Goal: Task Accomplishment & Management: Use online tool/utility

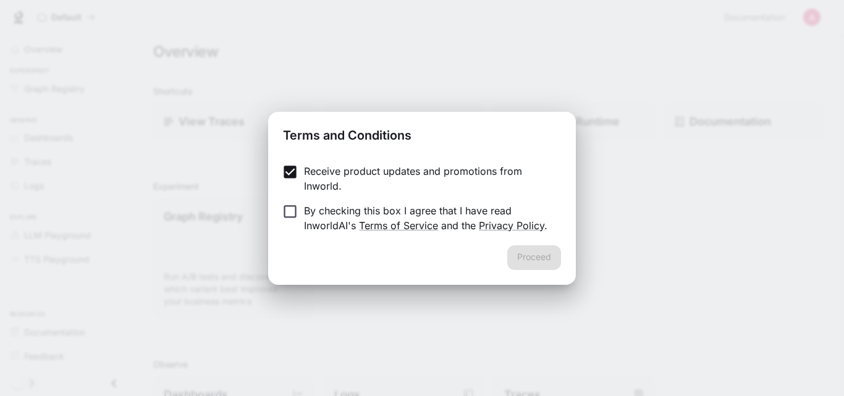
click at [346, 205] on p "By checking this box I agree that I have read InworldAI's Terms of Service and …" at bounding box center [427, 218] width 247 height 30
click at [525, 253] on button "Proceed" at bounding box center [534, 257] width 54 height 25
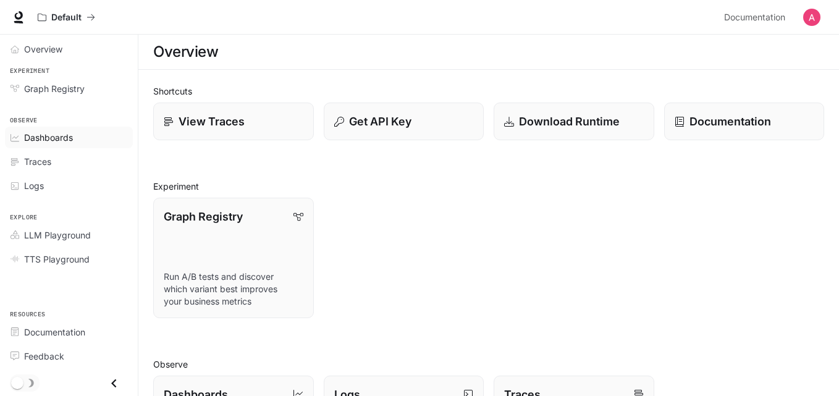
click at [50, 140] on span "Dashboards" at bounding box center [48, 137] width 49 height 13
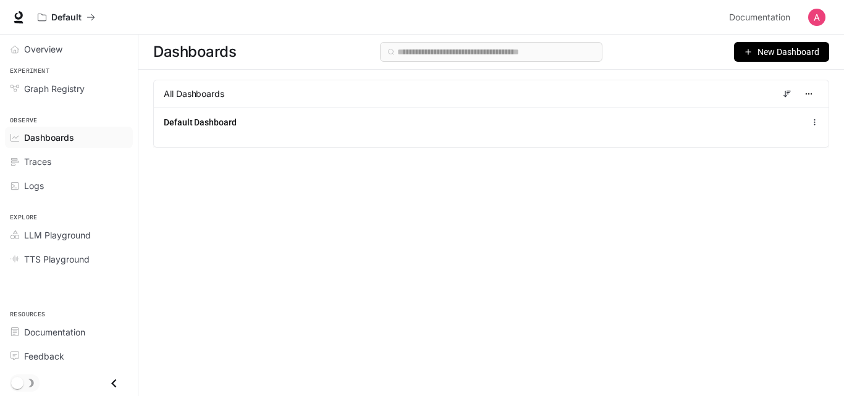
click at [771, 53] on span "New Dashboard" at bounding box center [788, 52] width 62 height 14
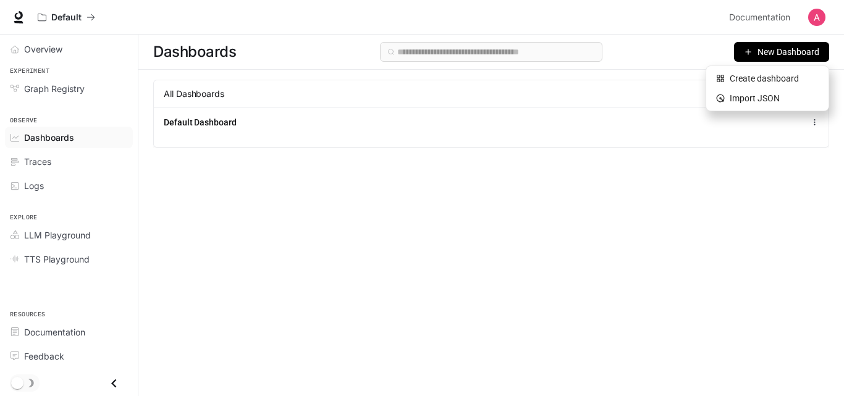
click at [665, 212] on div "Dashboards New Dashboard All Dashboards Default Dashboard" at bounding box center [490, 193] width 705 height 317
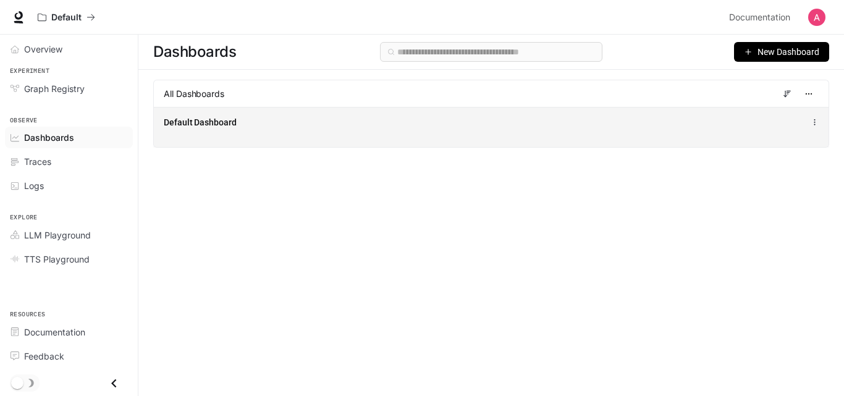
click at [811, 125] on icon at bounding box center [814, 122] width 8 height 9
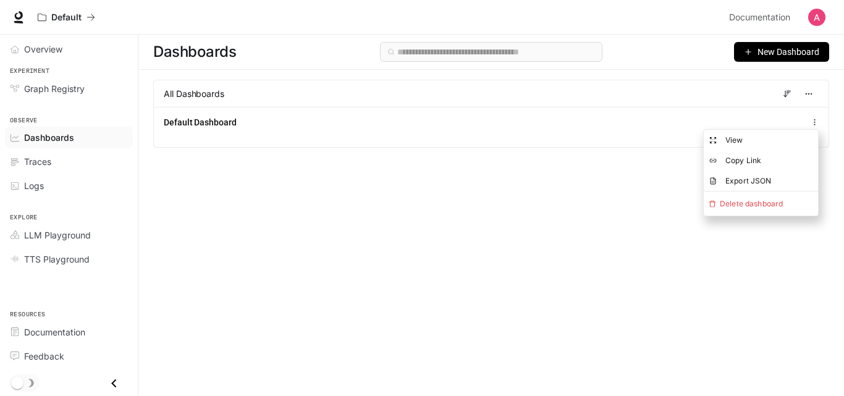
click at [622, 201] on div "Dashboards New Dashboard All Dashboards Default Dashboard" at bounding box center [490, 193] width 705 height 317
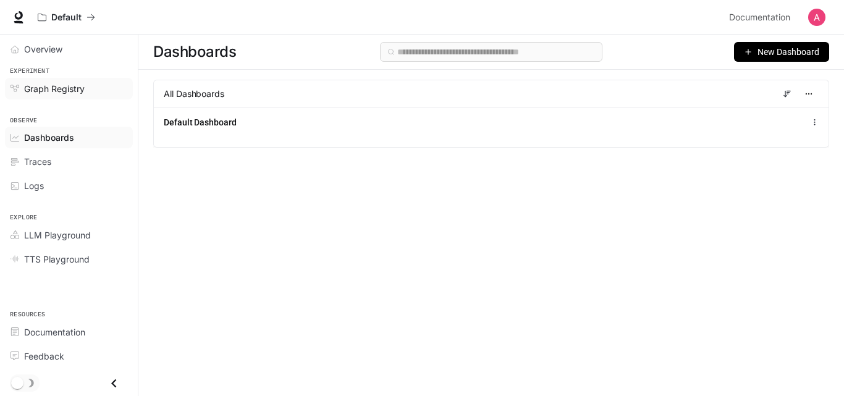
click at [43, 88] on span "Graph Registry" at bounding box center [54, 88] width 61 height 13
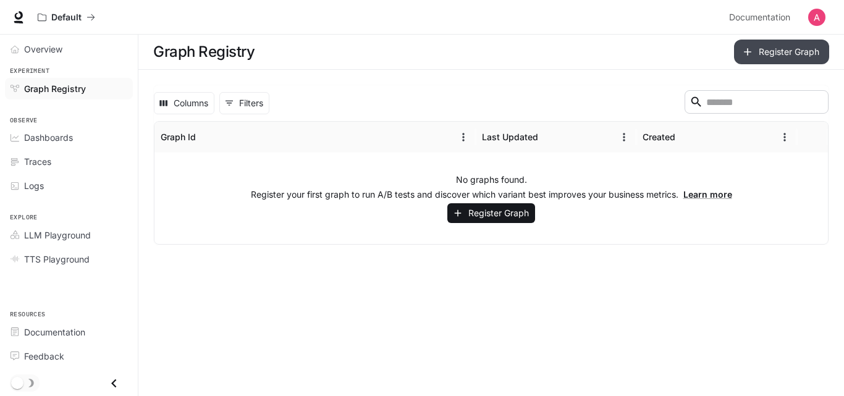
click at [792, 54] on button "Register Graph" at bounding box center [781, 52] width 95 height 25
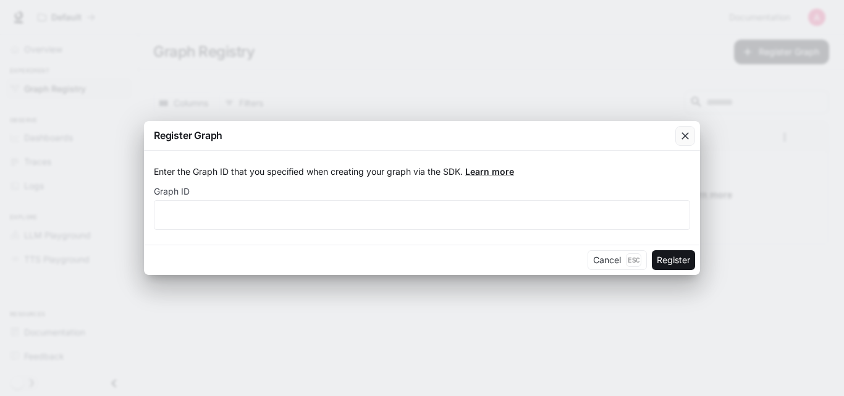
click at [689, 136] on icon "button" at bounding box center [685, 136] width 12 height 12
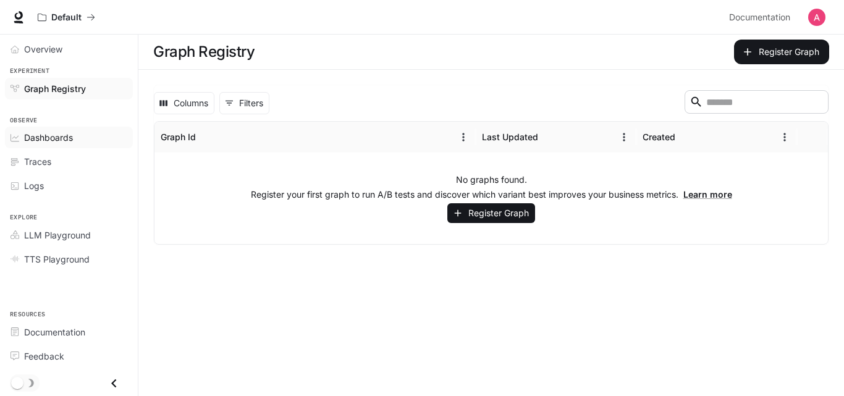
click at [51, 139] on span "Dashboards" at bounding box center [48, 137] width 49 height 13
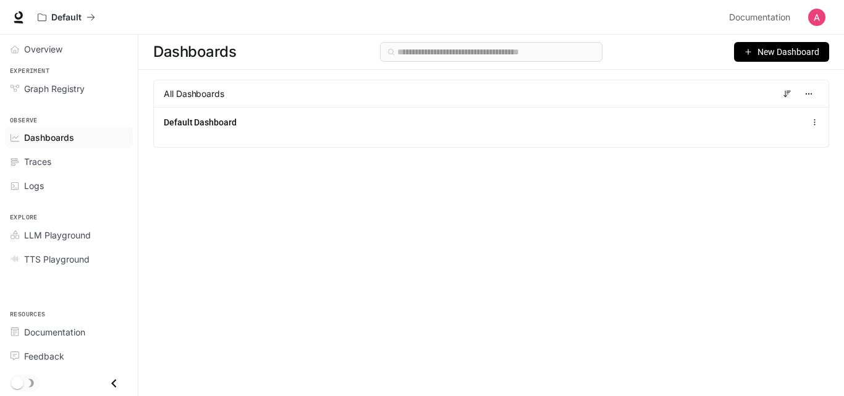
click at [779, 59] on button "New Dashboard" at bounding box center [781, 52] width 95 height 20
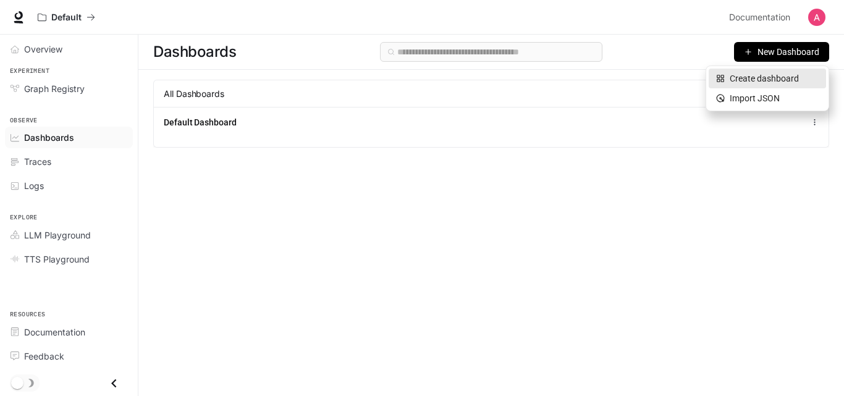
click at [771, 80] on div "Create dashboard" at bounding box center [767, 79] width 103 height 14
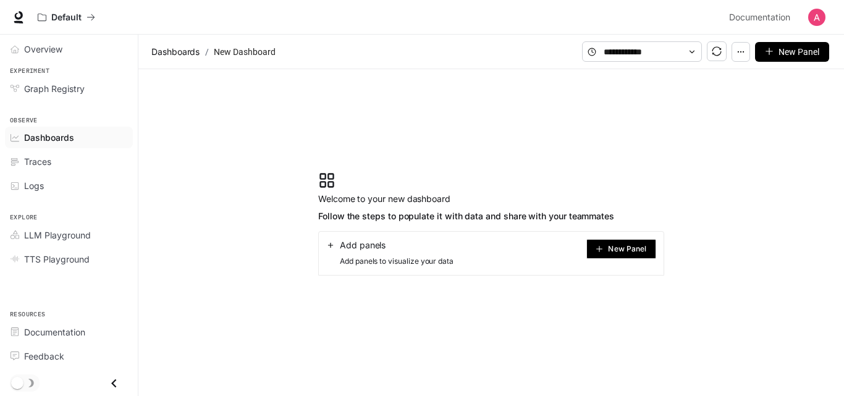
click at [641, 252] on span "New Panel" at bounding box center [627, 249] width 38 height 6
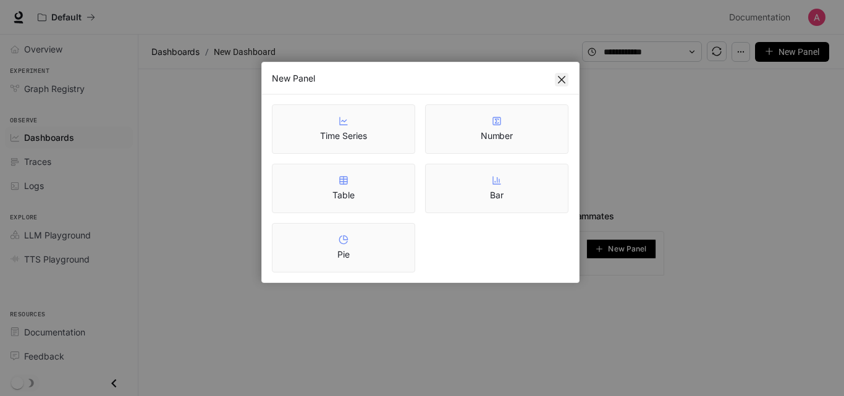
click at [562, 85] on button "Close" at bounding box center [562, 80] width 14 height 14
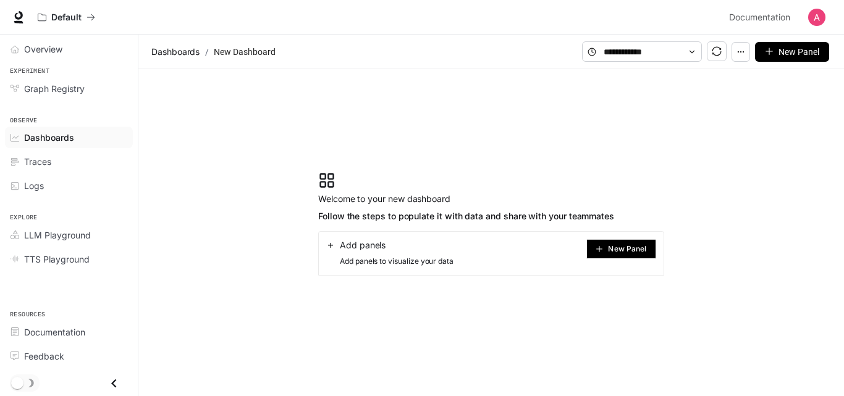
click at [327, 243] on icon at bounding box center [330, 245] width 9 height 9
click at [31, 162] on span "Traces" at bounding box center [37, 161] width 27 height 13
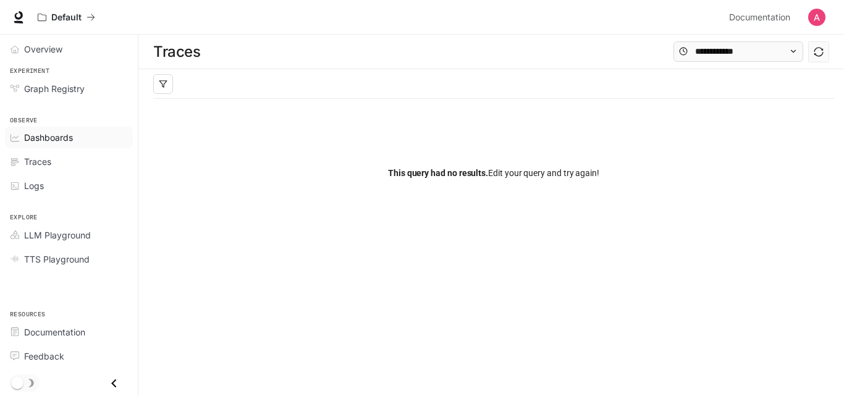
click at [49, 136] on span "Dashboards" at bounding box center [48, 137] width 49 height 13
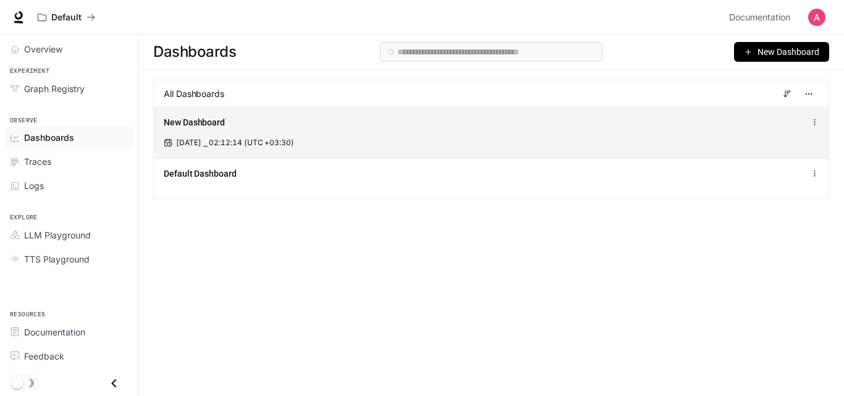
click at [251, 138] on span "[DATE] ⎯ 02:12:14 (UTC +03:30)" at bounding box center [235, 142] width 118 height 11
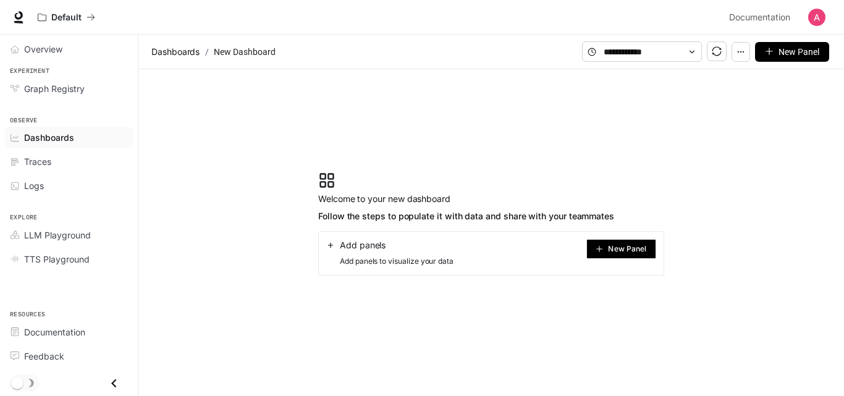
click at [695, 51] on icon at bounding box center [691, 52] width 9 height 9
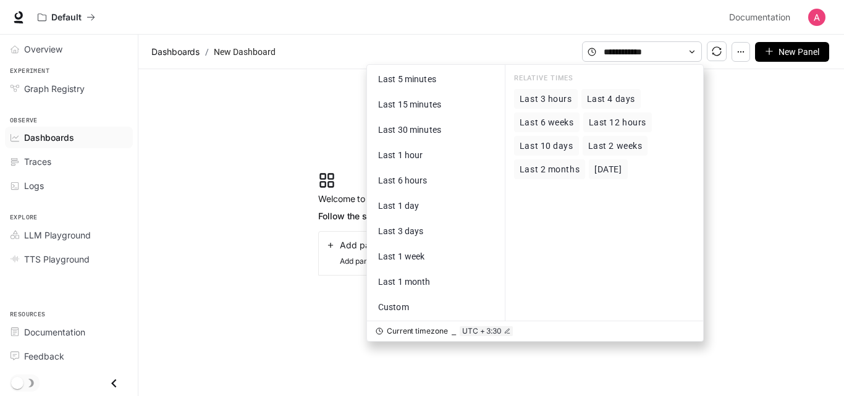
click at [770, 106] on section "Welcome to your new dashboard Follow the steps to populate it with data and sha…" at bounding box center [490, 223] width 705 height 309
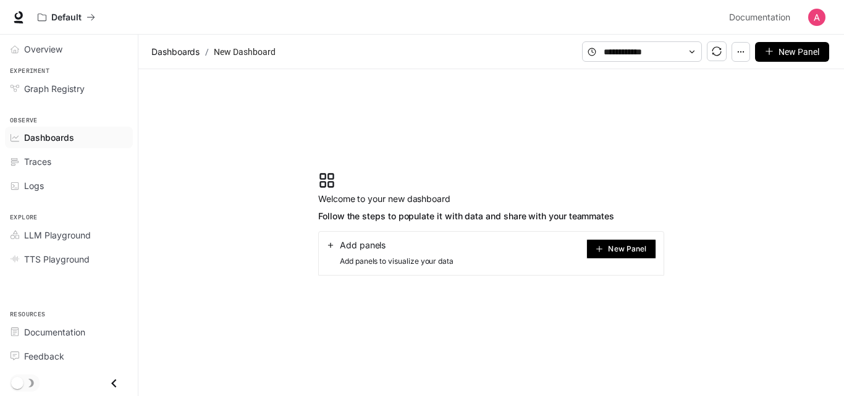
click at [741, 55] on icon "button" at bounding box center [740, 52] width 9 height 9
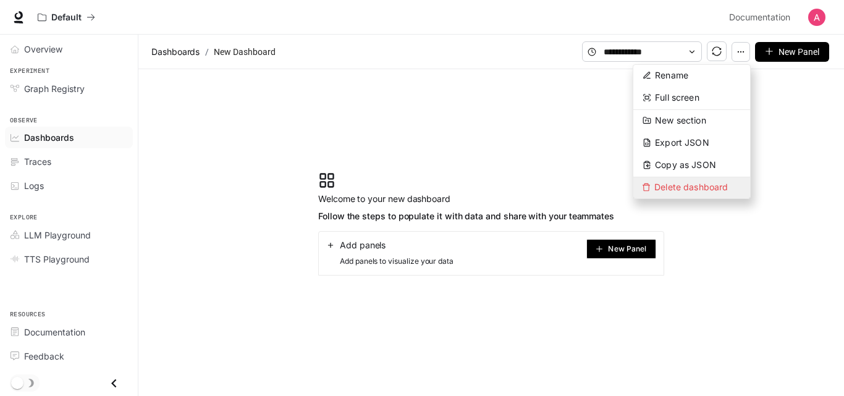
click at [687, 187] on span "Delete dashboard" at bounding box center [691, 187] width 117 height 21
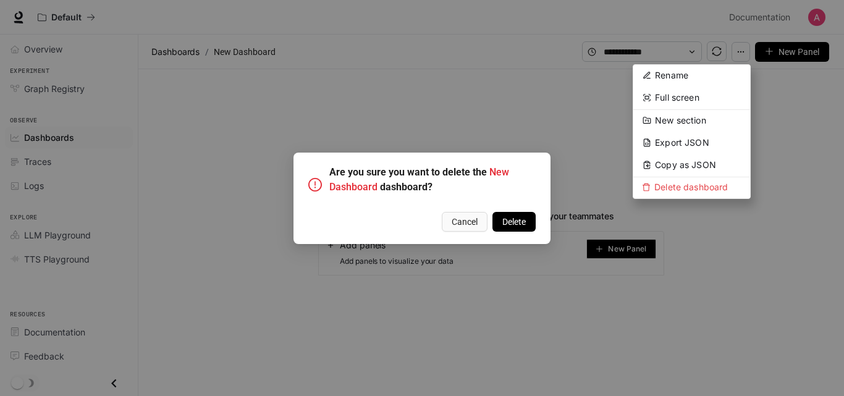
click at [530, 224] on button "Delete" at bounding box center [513, 222] width 43 height 20
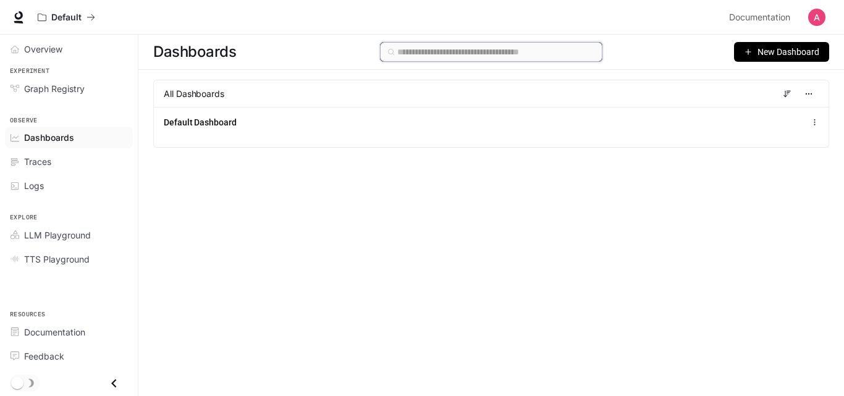
click at [434, 51] on input "text" at bounding box center [495, 52] width 197 height 14
paste input "**********"
type input "**********"
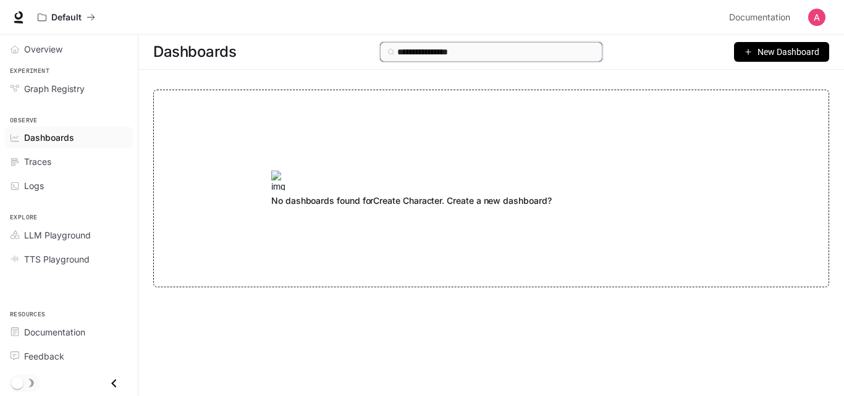
drag, startPoint x: 471, startPoint y: 51, endPoint x: 369, endPoint y: 57, distance: 102.1
click at [369, 57] on div "**********" at bounding box center [490, 52] width 705 height 35
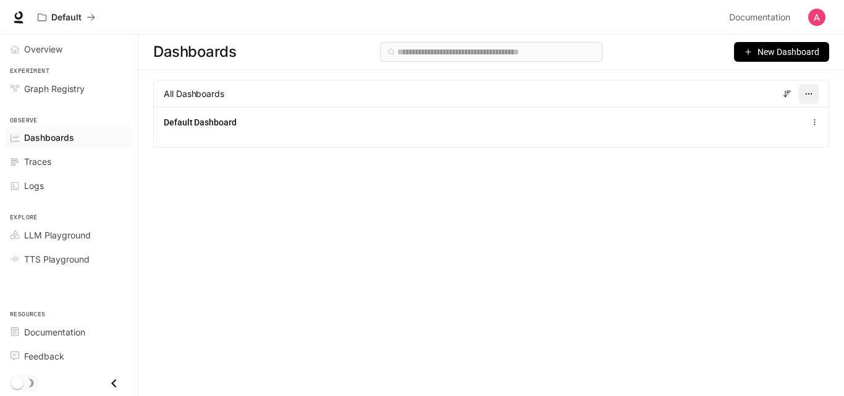
click at [815, 96] on button "button" at bounding box center [809, 94] width 20 height 20
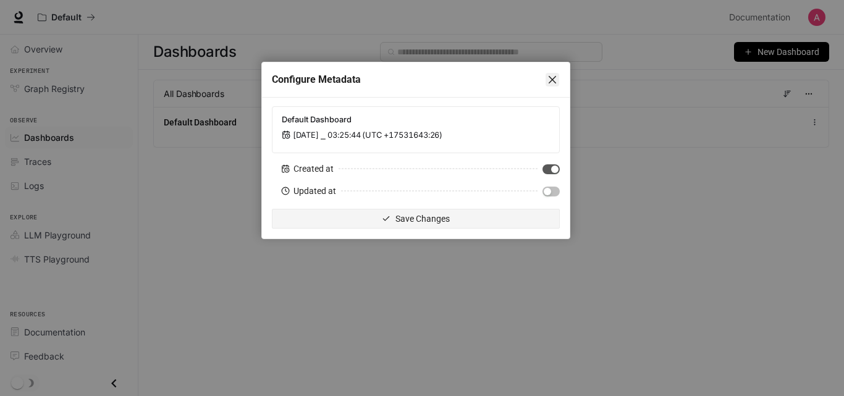
click at [549, 82] on icon "close" at bounding box center [551, 79] width 7 height 7
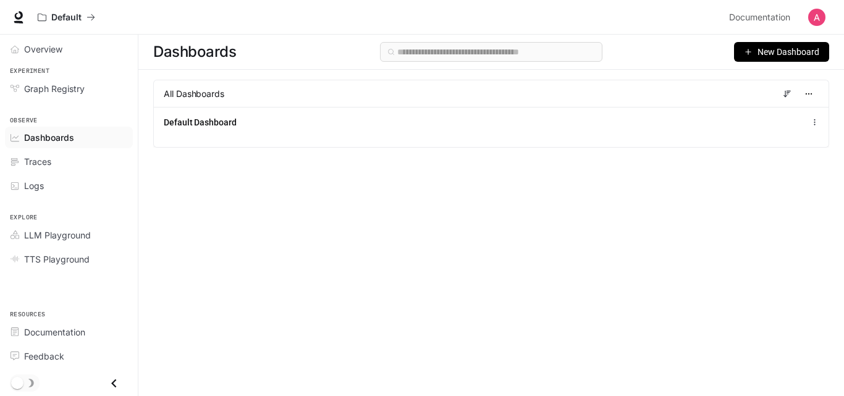
click at [742, 46] on button "New Dashboard" at bounding box center [781, 52] width 95 height 20
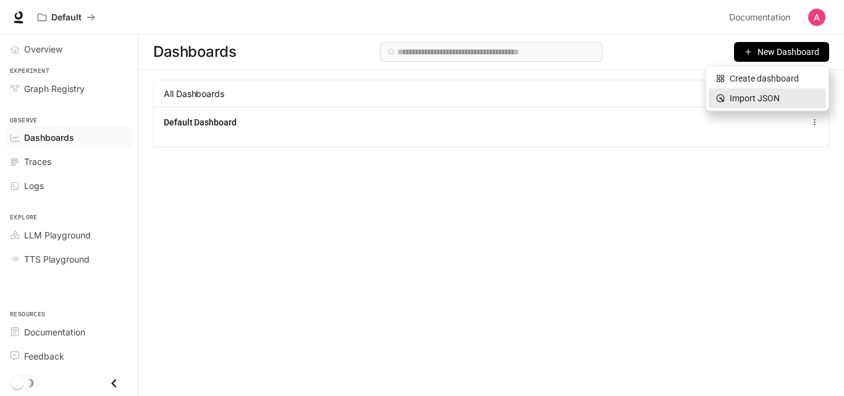
click at [754, 96] on div "Import JSON" at bounding box center [767, 98] width 103 height 14
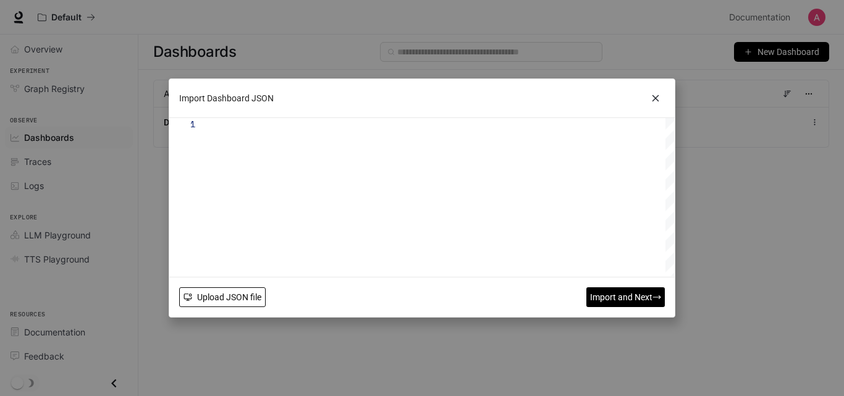
click at [220, 305] on button "Upload JSON file" at bounding box center [222, 297] width 86 height 20
click at [658, 98] on icon at bounding box center [655, 98] width 19 height 19
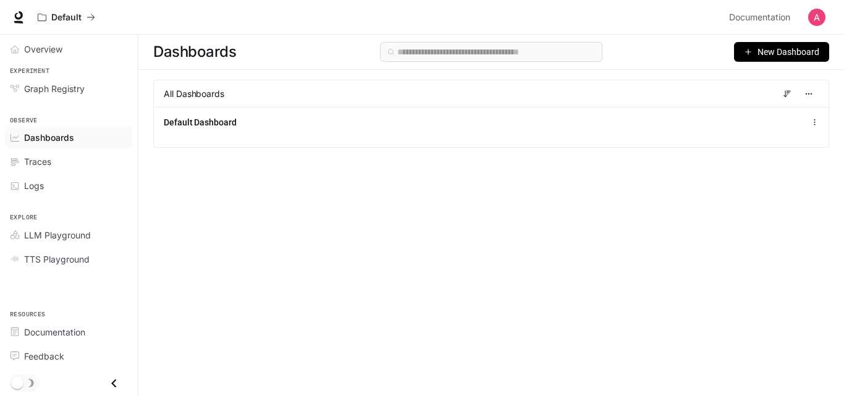
click at [777, 58] on span "New Dashboard" at bounding box center [788, 52] width 62 height 14
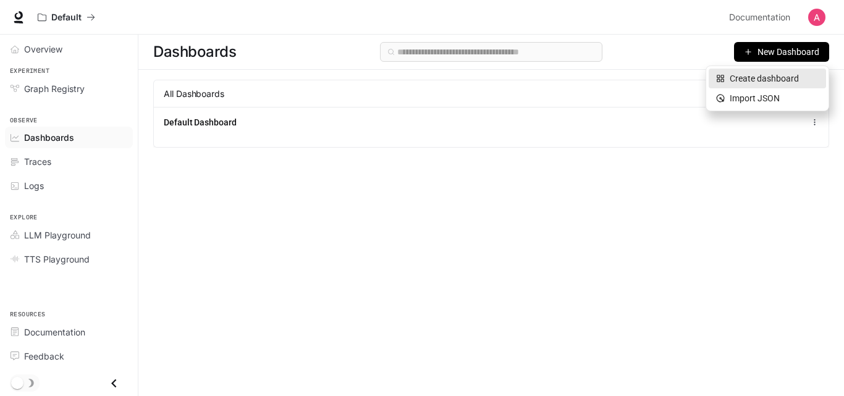
click at [777, 76] on div "Create dashboard" at bounding box center [767, 79] width 103 height 14
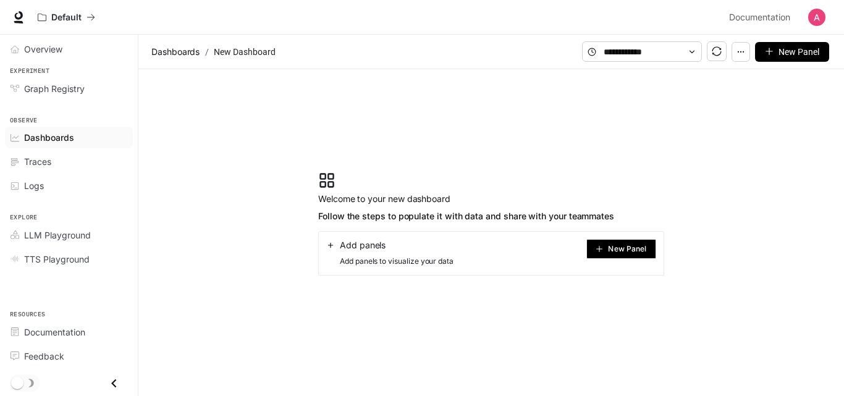
click at [647, 252] on button "New Panel" at bounding box center [621, 249] width 70 height 20
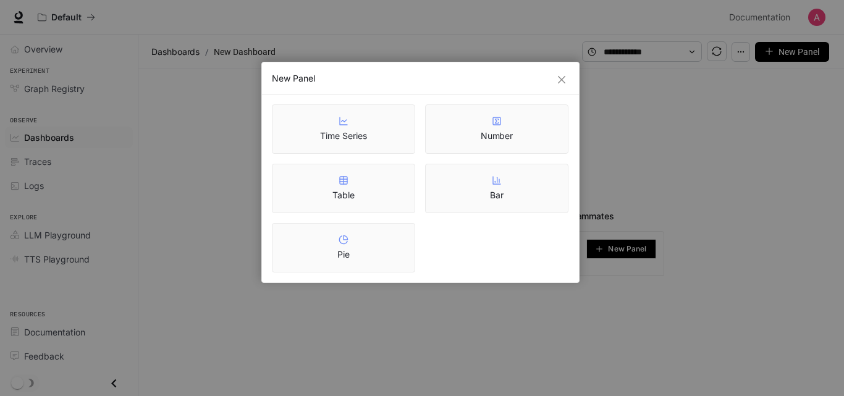
click at [499, 188] on div "Bar" at bounding box center [497, 188] width 14 height 26
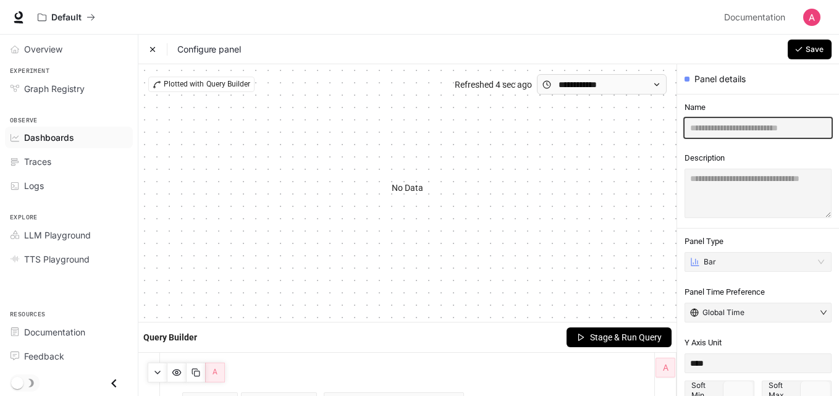
click at [750, 130] on input "text" at bounding box center [757, 128] width 147 height 20
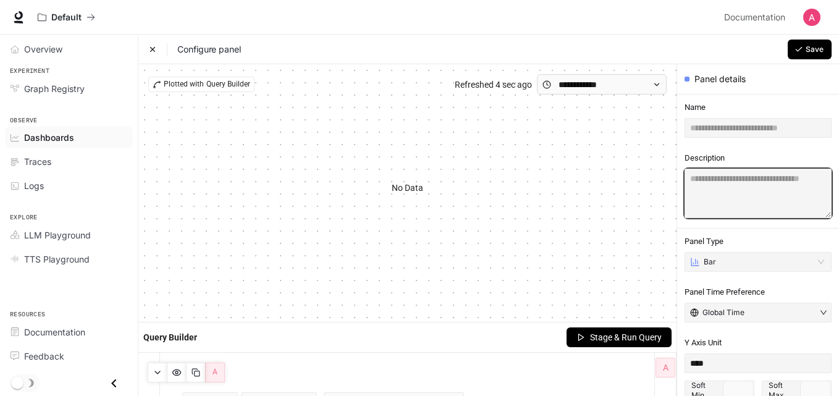
click at [749, 182] on textarea at bounding box center [757, 193] width 147 height 49
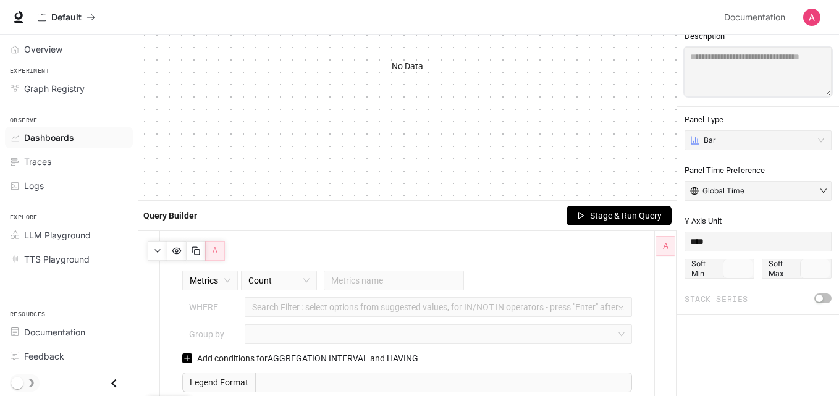
scroll to position [120, 0]
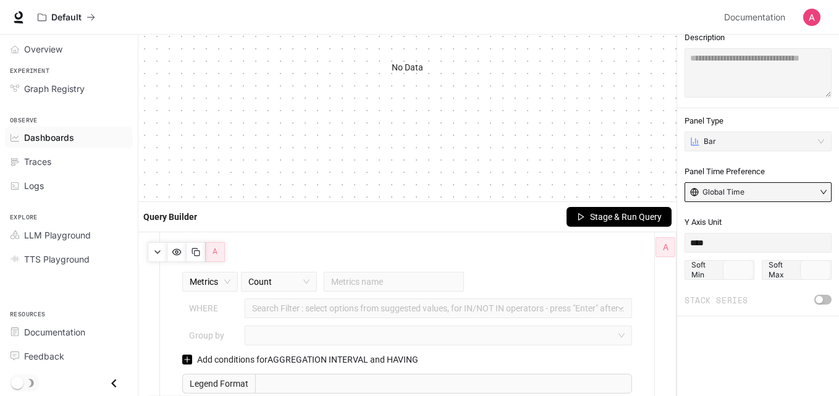
click at [800, 190] on button "Global Time" at bounding box center [757, 192] width 147 height 20
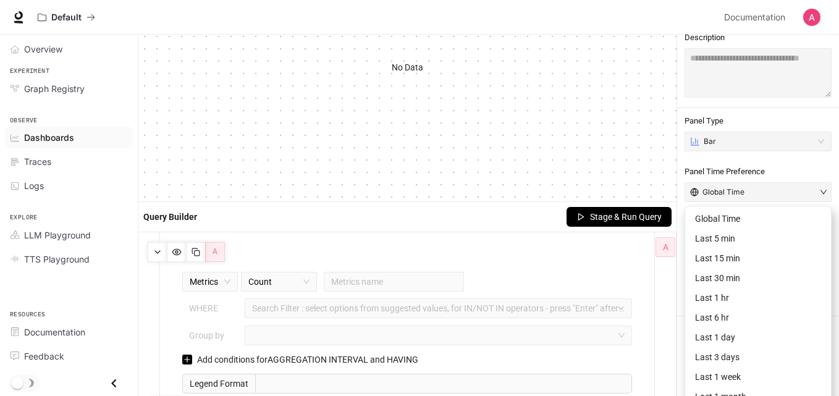
click at [566, 118] on div "No Data" at bounding box center [407, 67] width 518 height 186
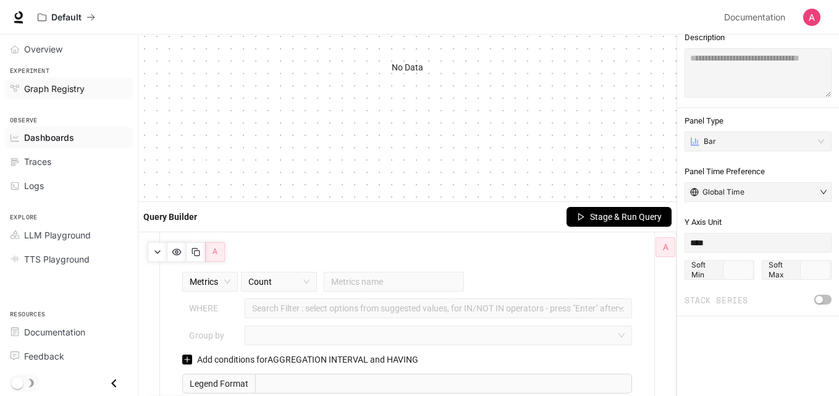
click at [56, 88] on span "Graph Registry" at bounding box center [54, 88] width 61 height 13
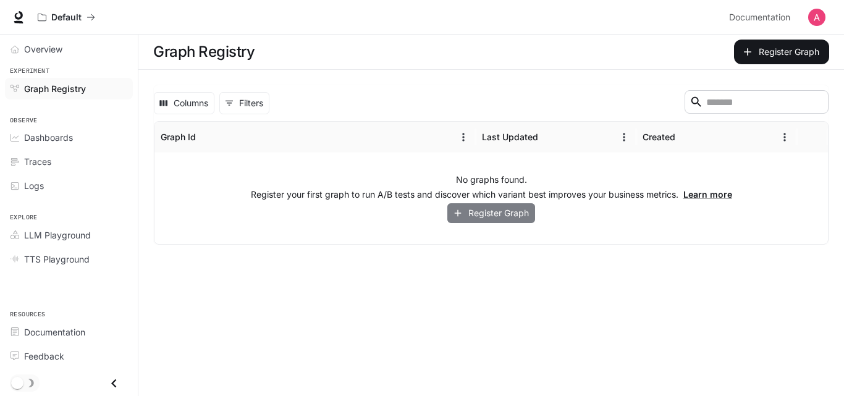
click at [508, 211] on button "Register Graph" at bounding box center [491, 213] width 88 height 20
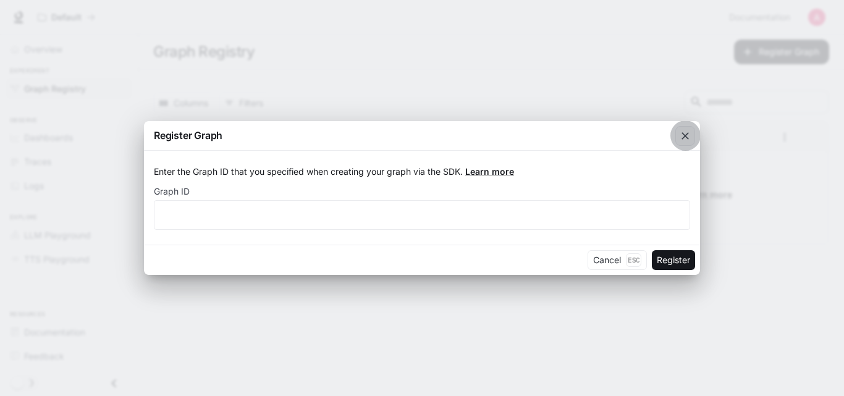
click at [687, 132] on icon "button" at bounding box center [685, 136] width 12 height 12
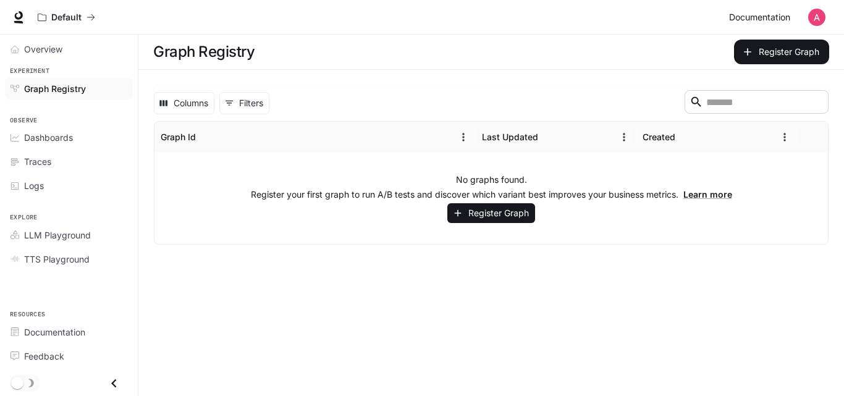
click at [755, 17] on span "Documentation" at bounding box center [759, 17] width 61 height 15
